Goal: Navigation & Orientation: Find specific page/section

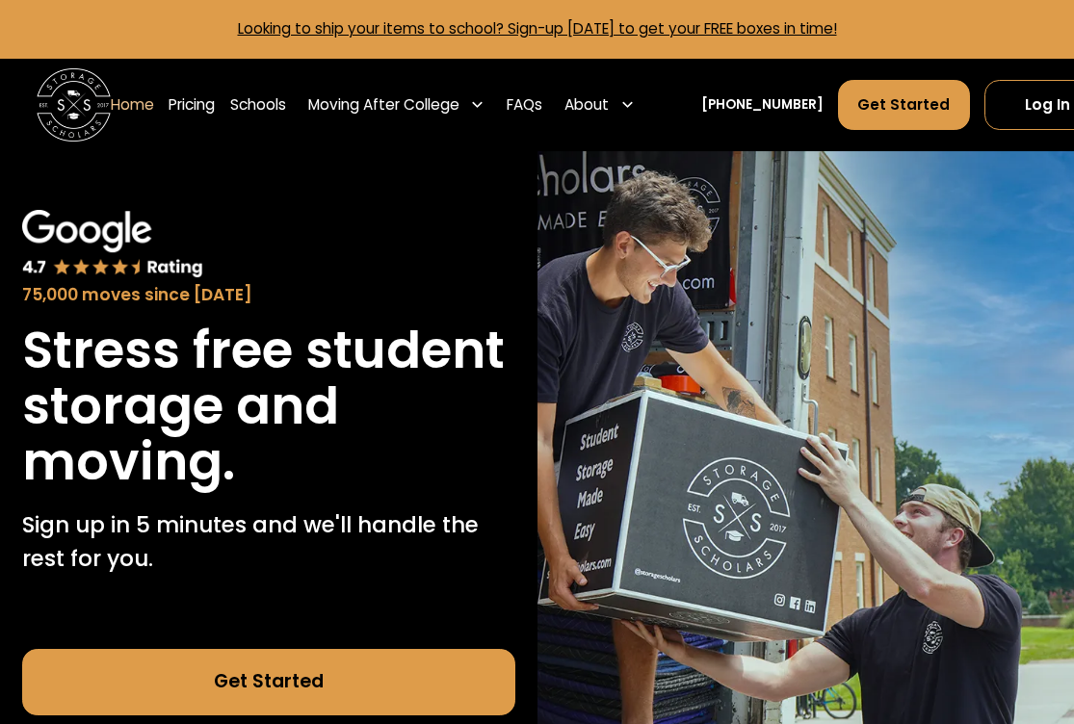
click at [268, 95] on link "Schools" at bounding box center [258, 105] width 56 height 52
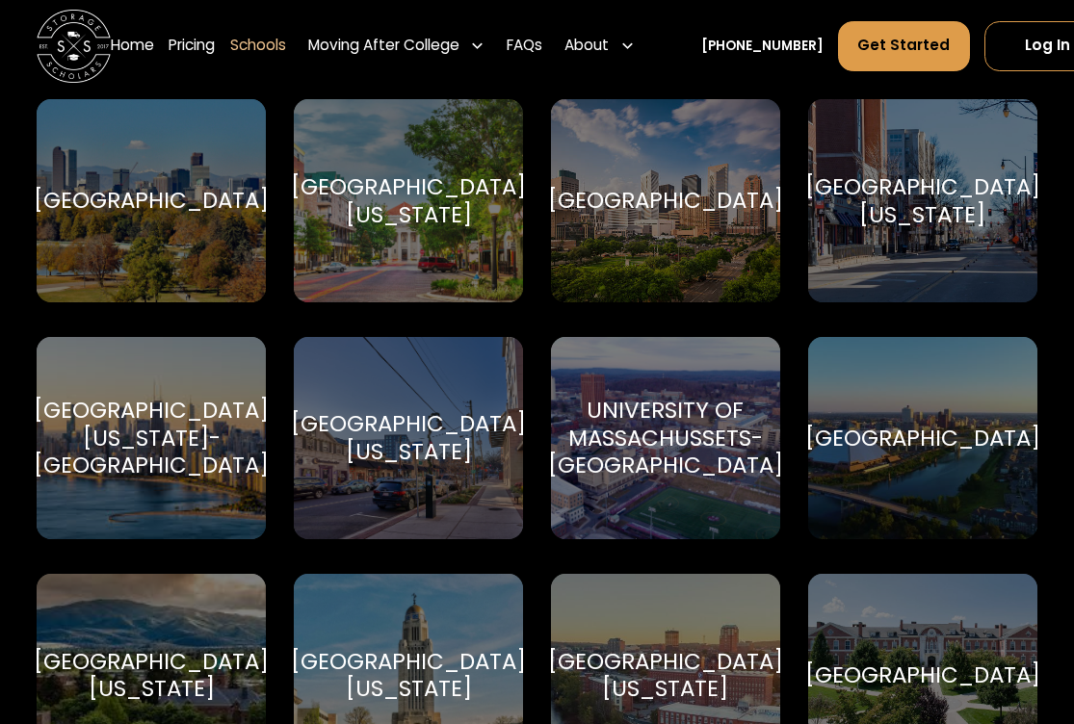
scroll to position [9143, 0]
click at [434, 212] on div "University of Florida University of Florida" at bounding box center [408, 199] width 229 height 203
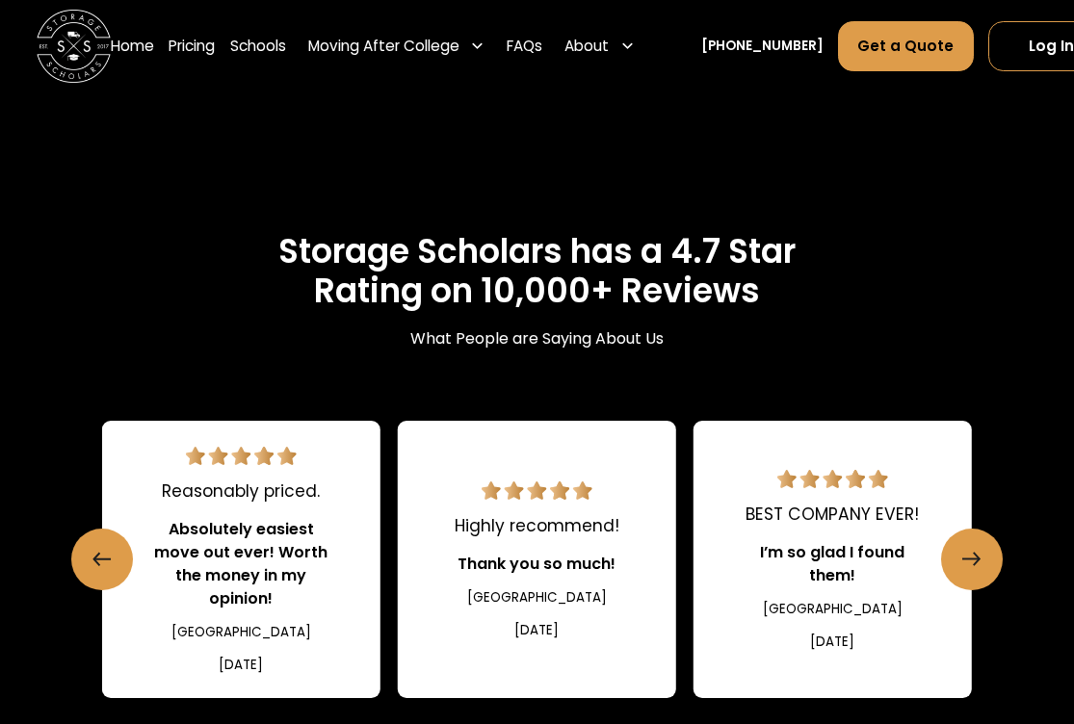
scroll to position [1843, 0]
click at [266, 48] on link "Schools" at bounding box center [258, 46] width 56 height 52
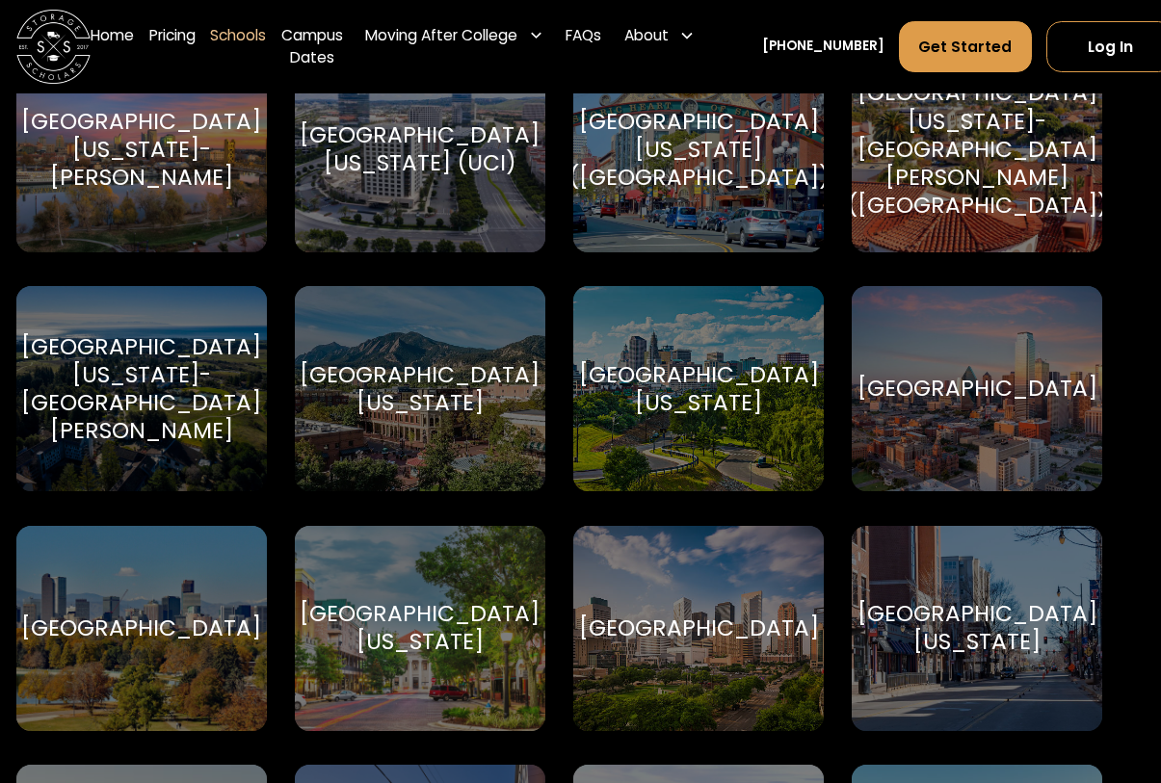
scroll to position [8802, 30]
